Goal: Task Accomplishment & Management: Manage account settings

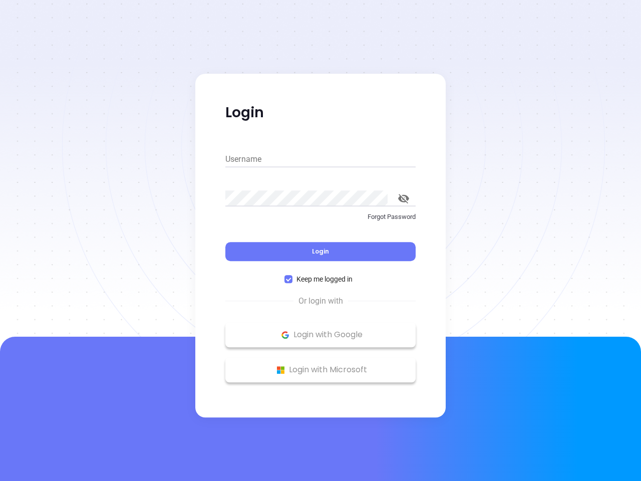
click at [321, 240] on div "Login" at bounding box center [320, 245] width 190 height 31
click at [321, 159] on input "Username" at bounding box center [320, 159] width 190 height 16
click at [404, 198] on icon "toggle password visibility" at bounding box center [403, 199] width 11 height 10
click at [321, 252] on span "Login" at bounding box center [320, 251] width 17 height 9
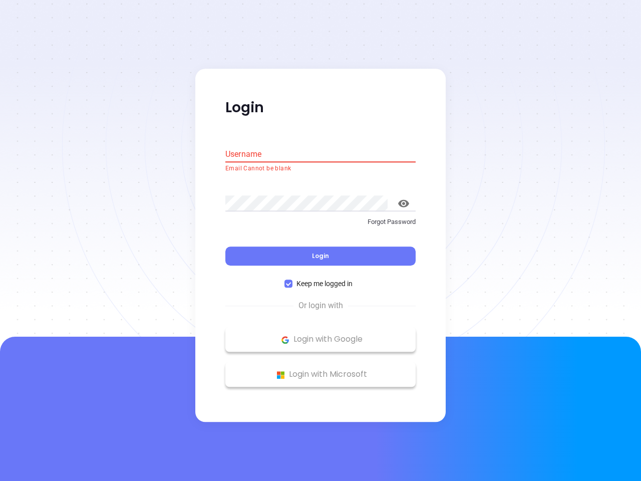
click at [321, 279] on span "Keep me logged in" at bounding box center [325, 284] width 64 height 11
click at [293, 280] on input "Keep me logged in" at bounding box center [289, 284] width 8 height 8
checkbox input "false"
click at [321, 335] on p "Login with Google" at bounding box center [320, 339] width 180 height 15
click at [321, 370] on p "Login with Microsoft" at bounding box center [320, 374] width 180 height 15
